Goal: Ask a question

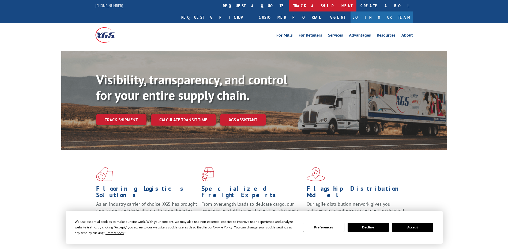
click at [289, 7] on link "track a shipment" at bounding box center [322, 6] width 67 height 12
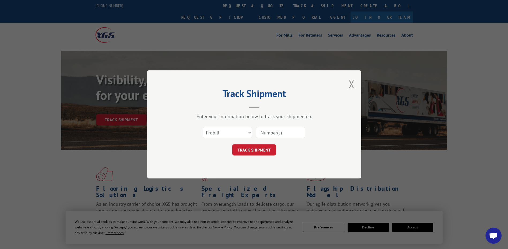
click at [269, 131] on input at bounding box center [280, 132] width 49 height 11
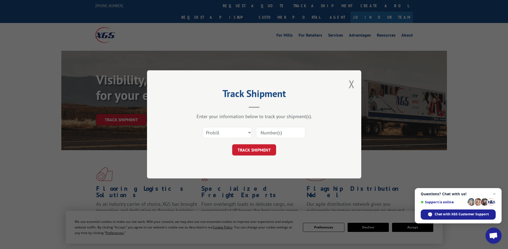
paste input "17690010"
type input "17690010"
click at [267, 150] on button "TRACK SHIPMENT" at bounding box center [254, 150] width 44 height 11
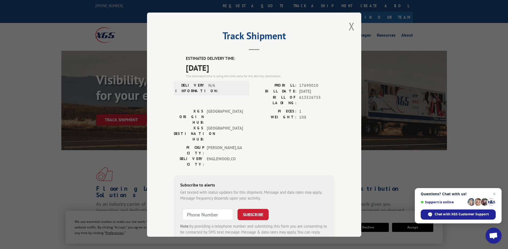
click at [492, 237] on span "Open chat" at bounding box center [493, 236] width 9 height 7
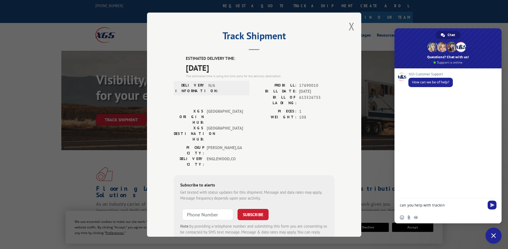
type textarea "can you help with tracking"
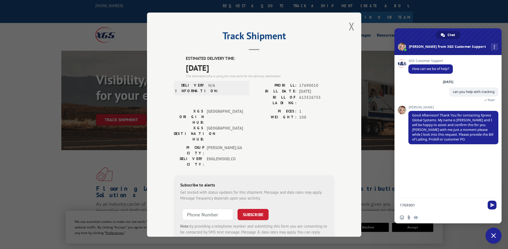
type textarea "17690010"
type textarea "i want to check the ship to addess"
click at [439, 206] on textarea "Compose your message..." at bounding box center [442, 205] width 85 height 5
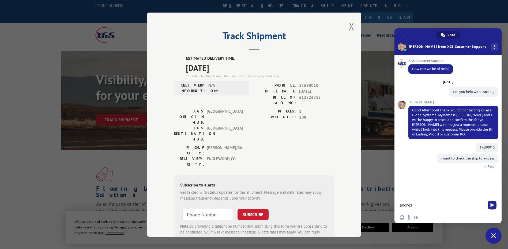
type textarea "address"
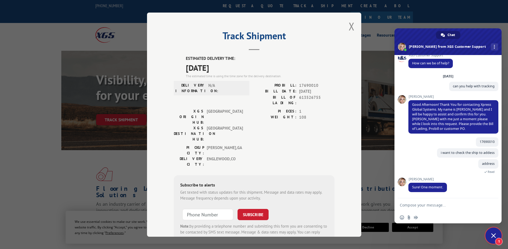
scroll to position [16, 0]
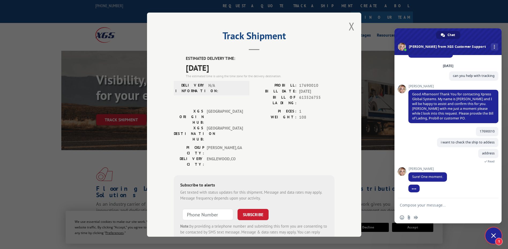
click at [407, 206] on textarea "Compose your message..." at bounding box center [442, 205] width 85 height 5
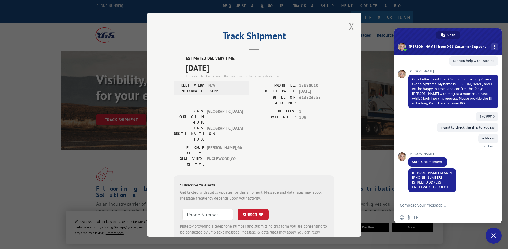
click at [404, 204] on textarea "Compose your message..." at bounding box center [442, 205] width 85 height 5
type textarea "It should also have [PERSON_NAME] Pack and Ship"
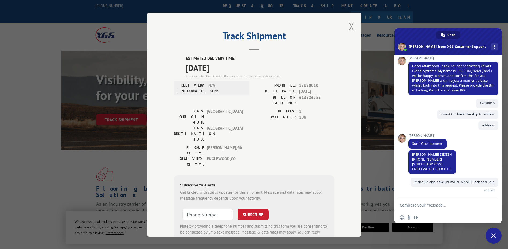
scroll to position [44, 0]
type textarea "also"
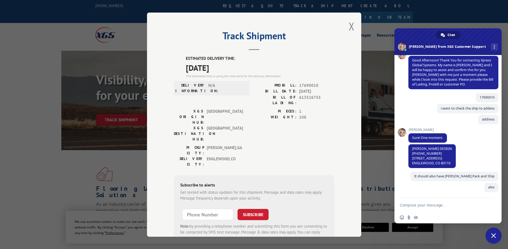
scroll to position [55, 0]
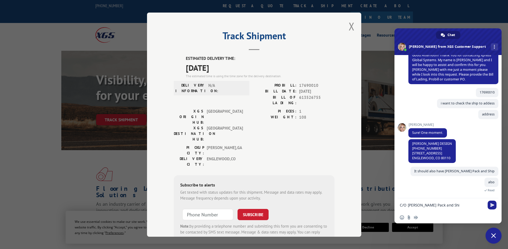
type textarea "C/O [PERSON_NAME] Pack and Ship"
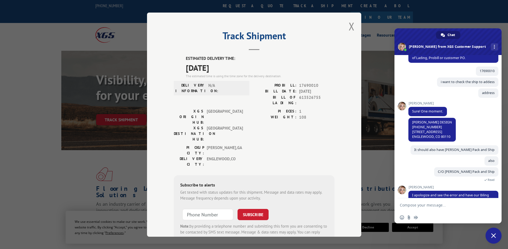
scroll to position [89, 0]
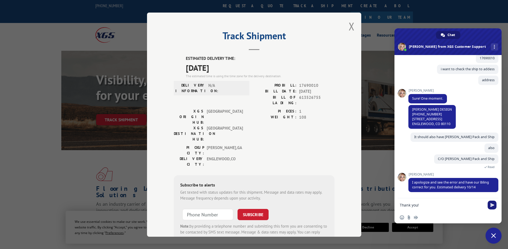
type textarea "Thank you!"
click at [490, 204] on span "Send" at bounding box center [492, 205] width 4 height 4
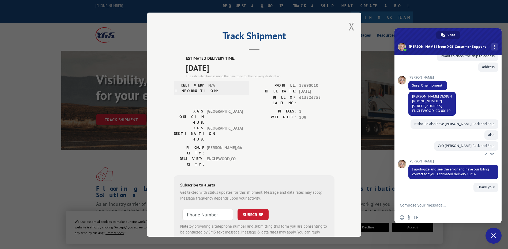
scroll to position [103, 0]
click at [461, 206] on textarea "Compose your message..." at bounding box center [442, 205] width 85 height 5
type textarea "Have a wonderful day!"
click at [495, 209] on div at bounding box center [491, 206] width 9 height 8
drag, startPoint x: 493, startPoint y: 207, endPoint x: 494, endPoint y: 201, distance: 6.4
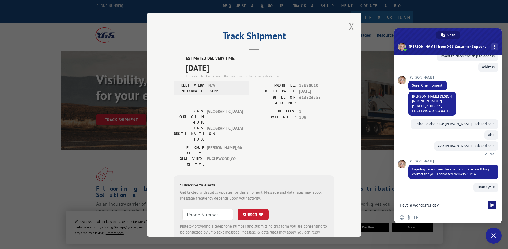
click at [493, 207] on span "Send" at bounding box center [492, 205] width 4 height 4
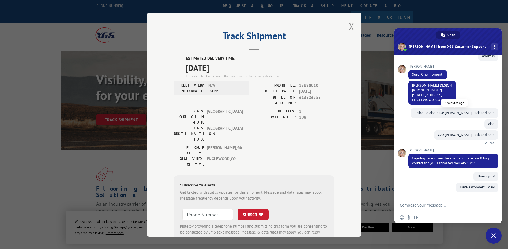
scroll to position [113, 0]
click at [494, 235] on span "Close chat" at bounding box center [493, 236] width 5 height 5
